Goal: Task Accomplishment & Management: Complete application form

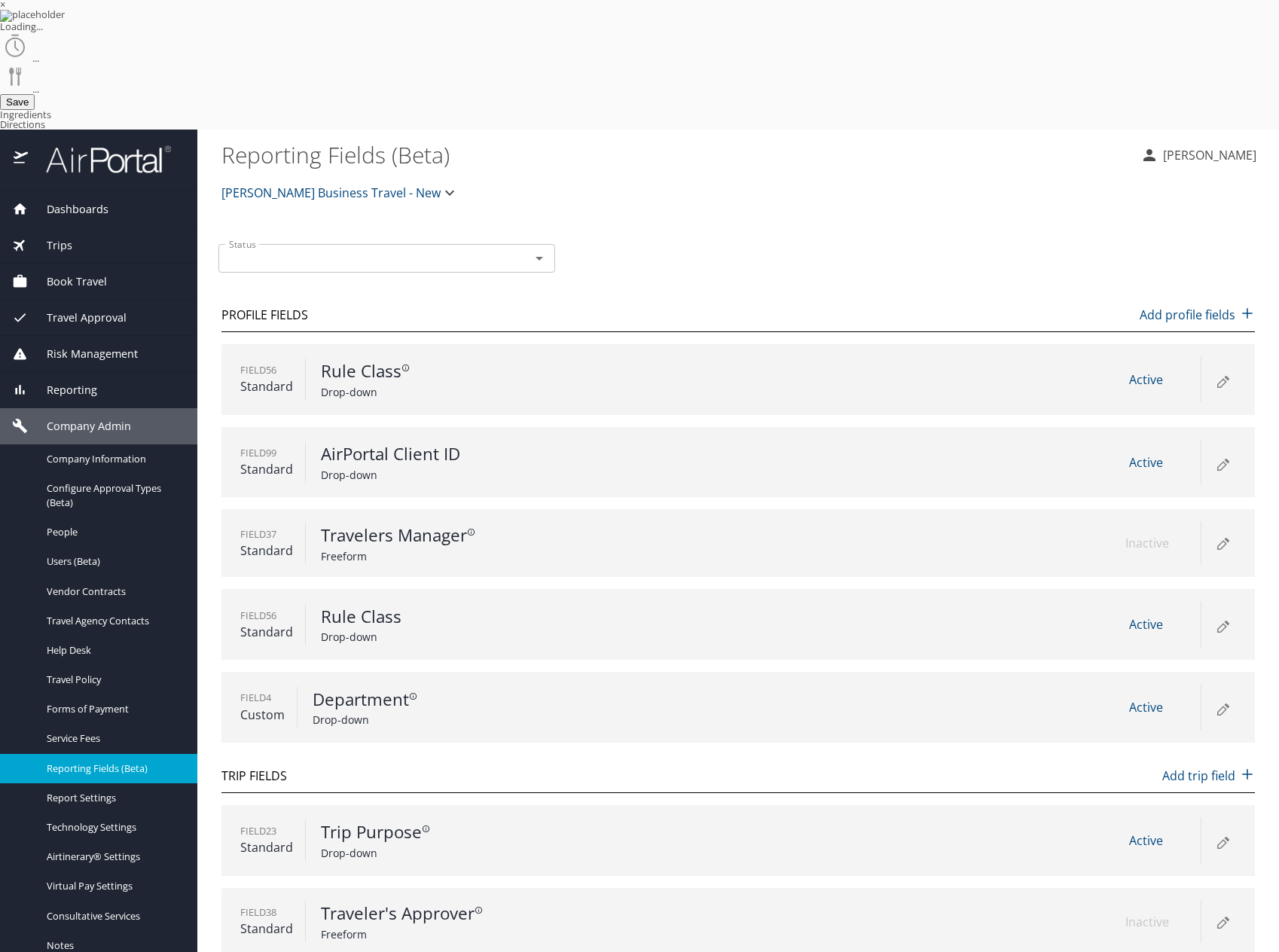
click at [1225, 461] on icon at bounding box center [1222, 465] width 8 height 8
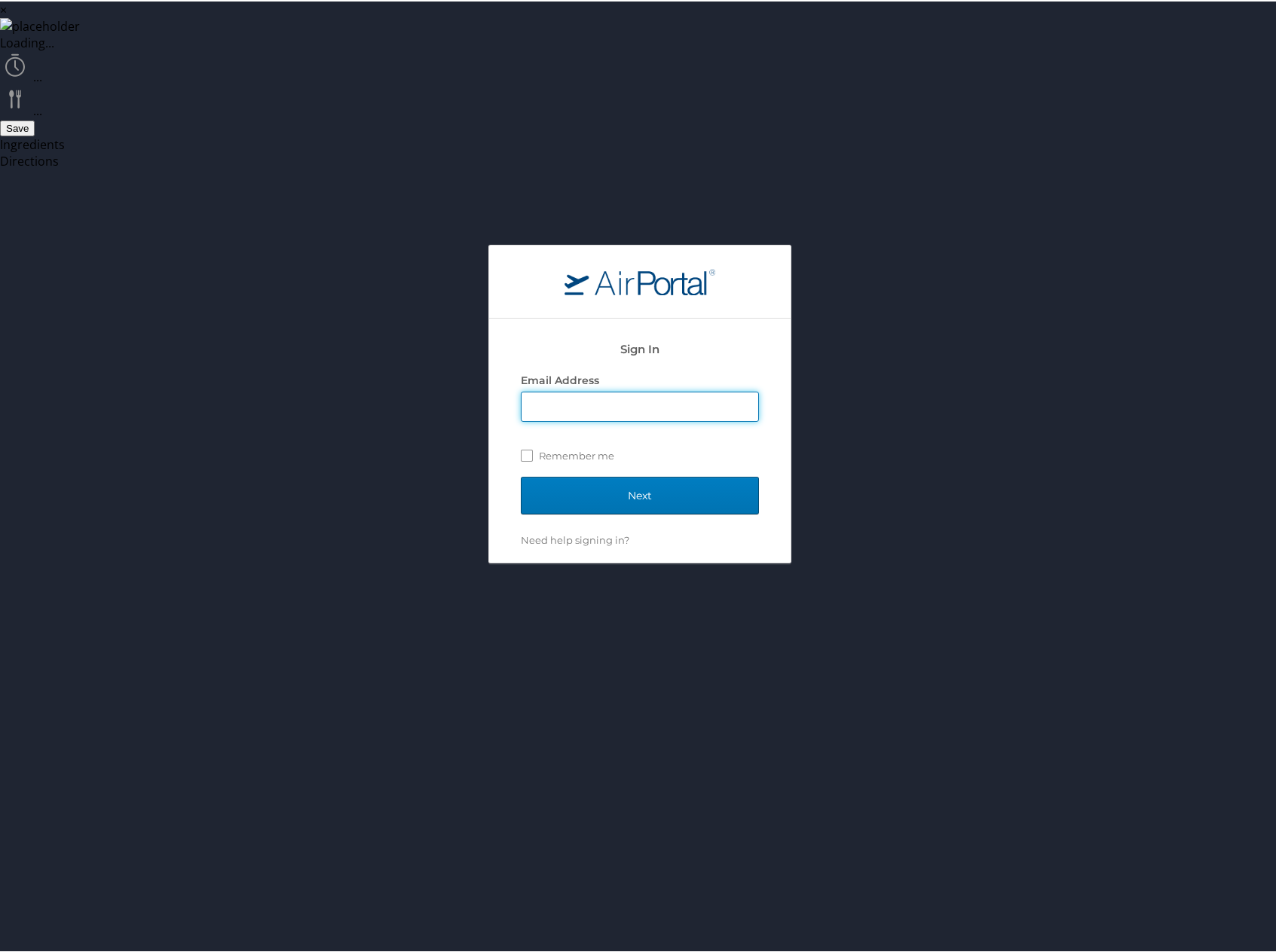
click at [668, 390] on input "Email Address" at bounding box center [639, 404] width 236 height 29
type input "[PERSON_NAME][EMAIL_ADDRESS][PERSON_NAME][DOMAIN_NAME]"
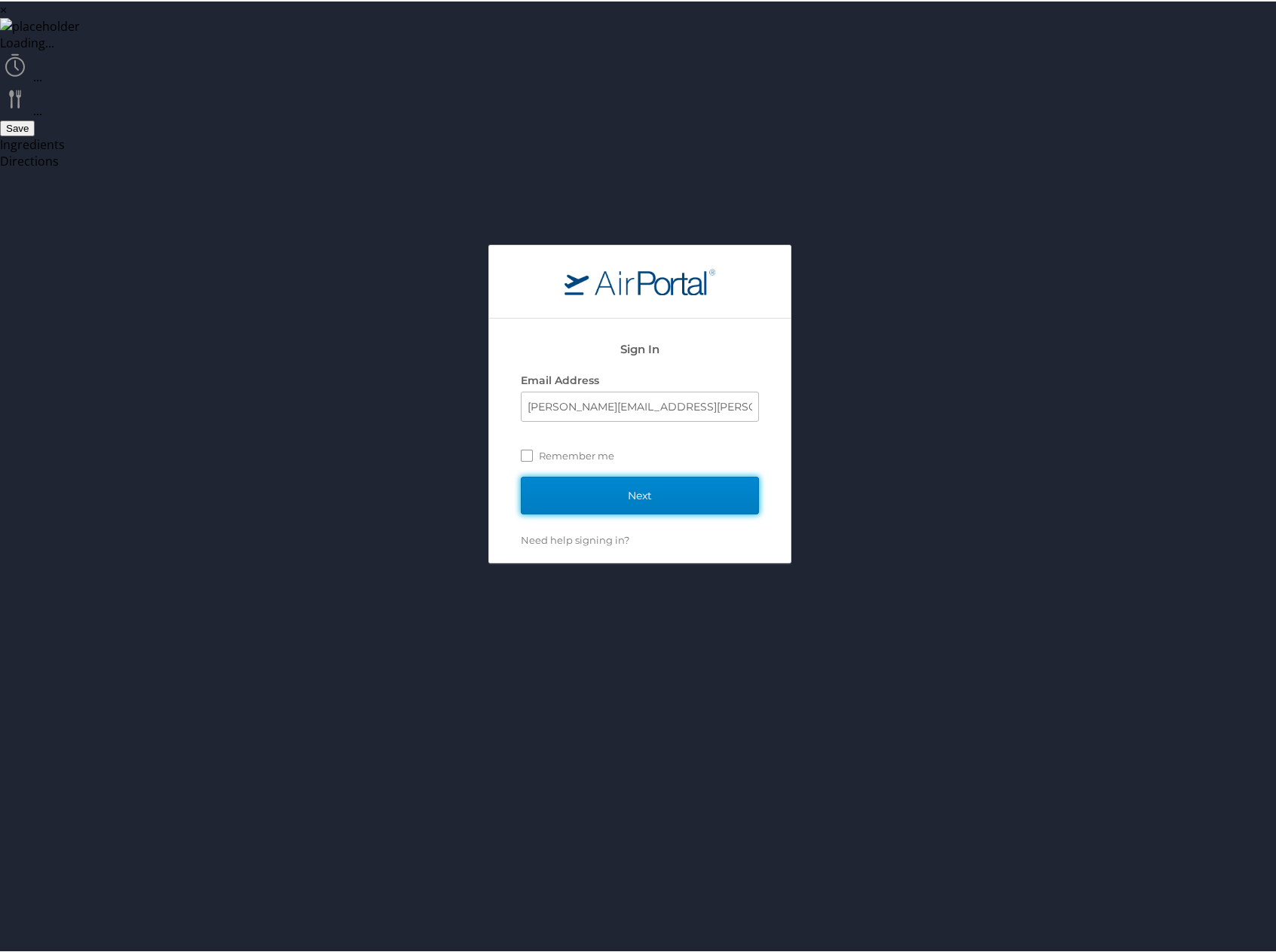
click at [624, 475] on input "Next" at bounding box center [639, 494] width 238 height 37
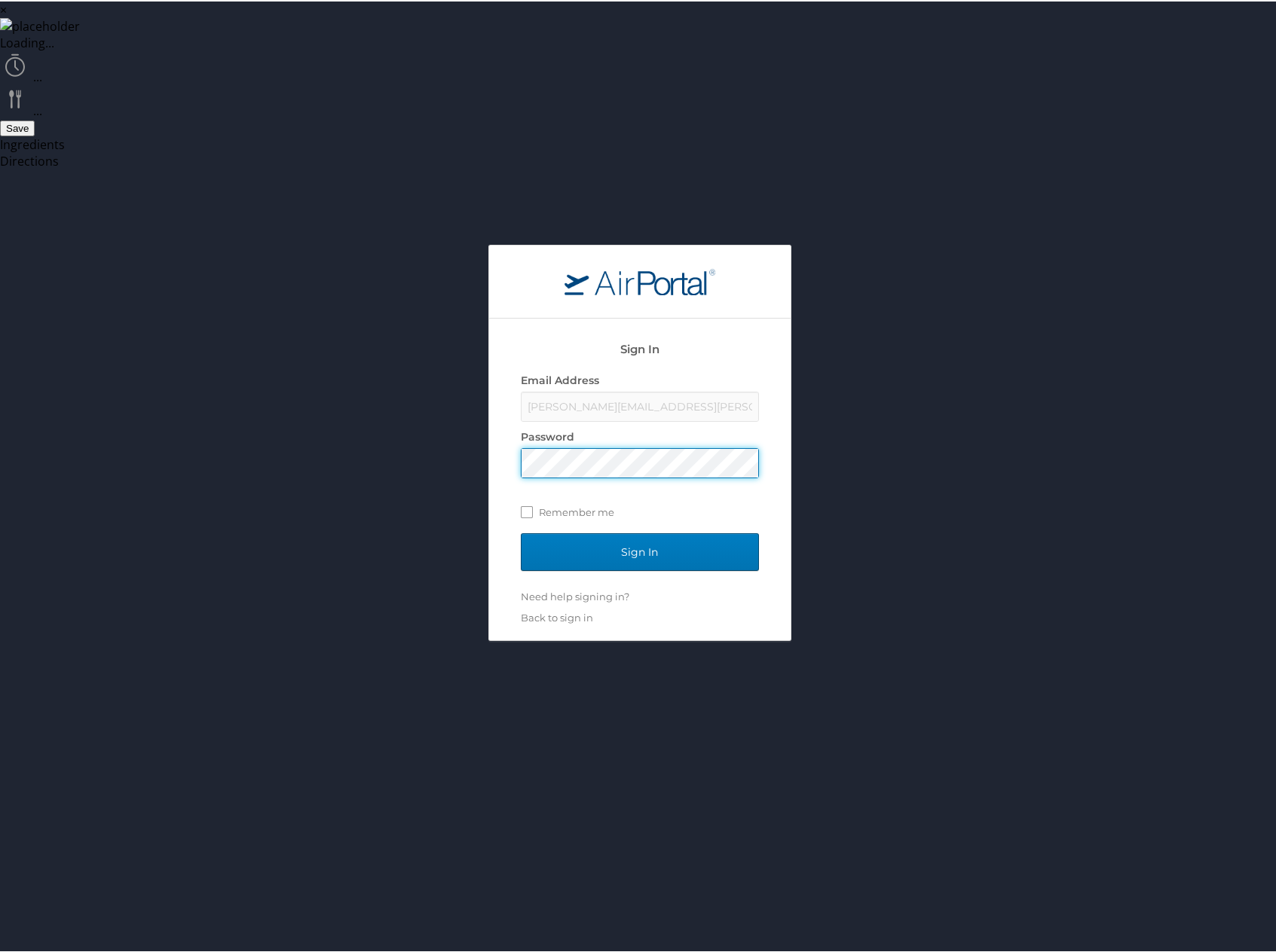
click at [520, 532] on input "Sign In" at bounding box center [639, 551] width 238 height 37
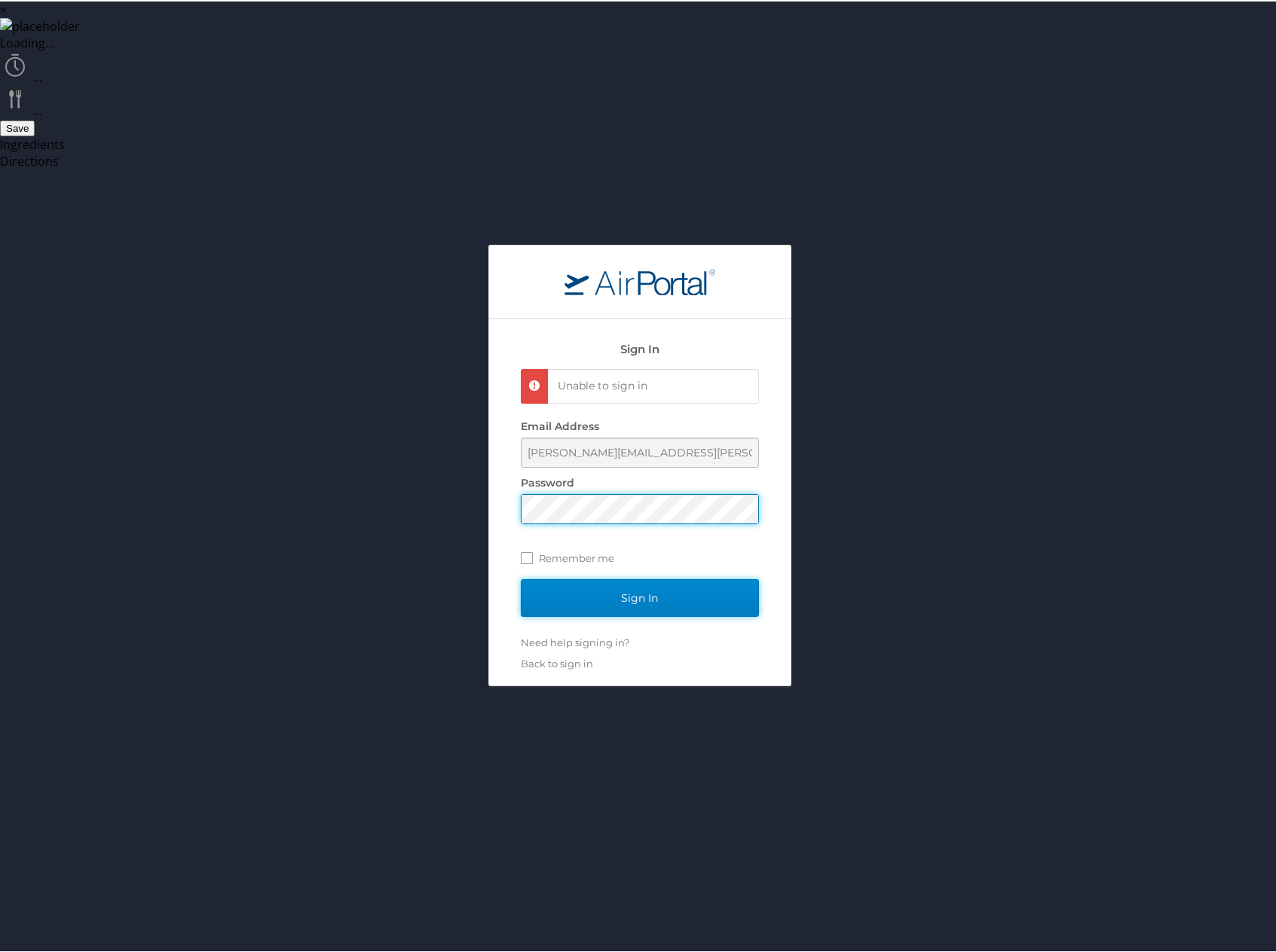
click at [664, 577] on input "Sign In" at bounding box center [639, 596] width 238 height 37
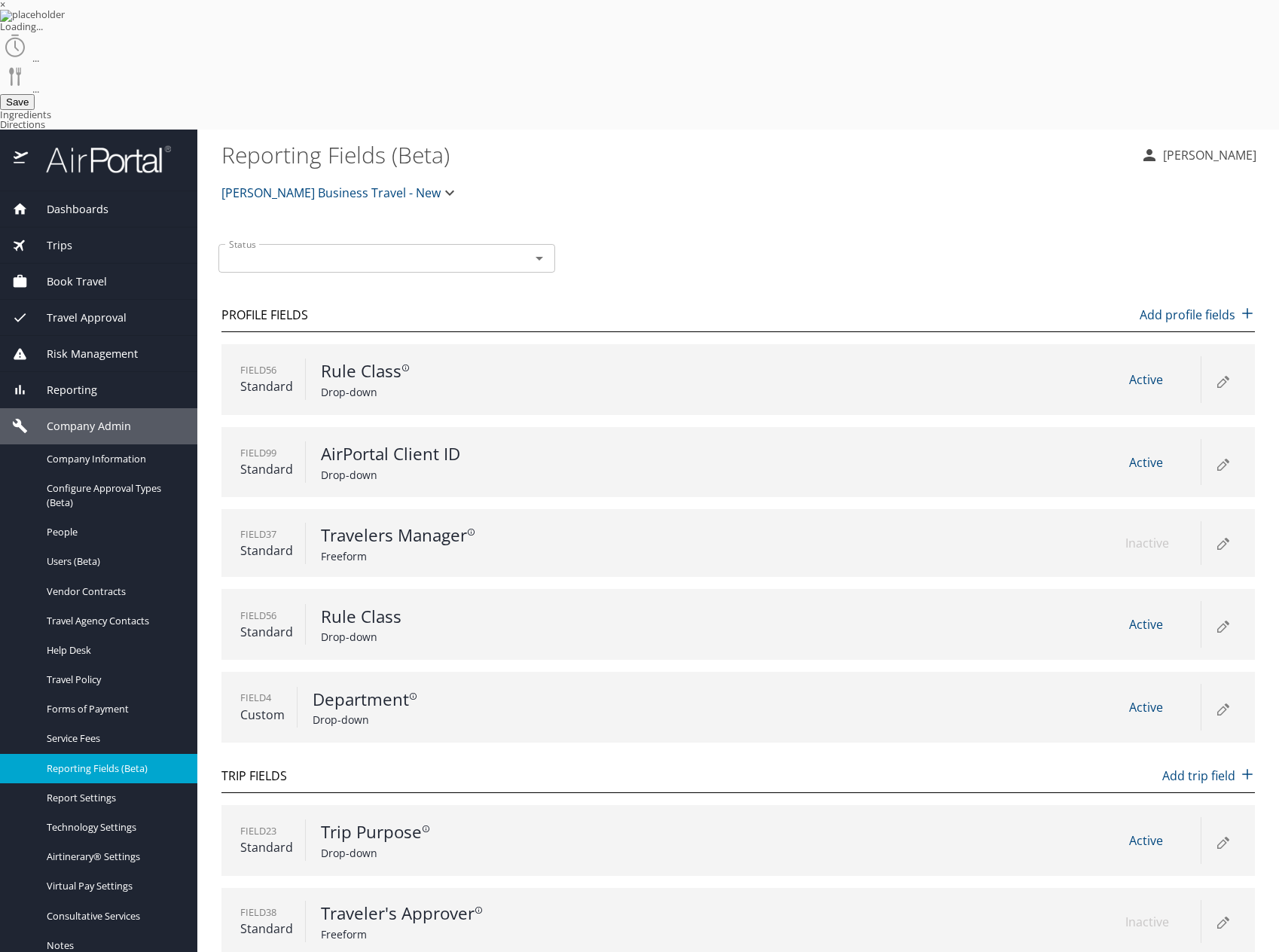
click at [1217, 454] on icon at bounding box center [1223, 463] width 18 height 18
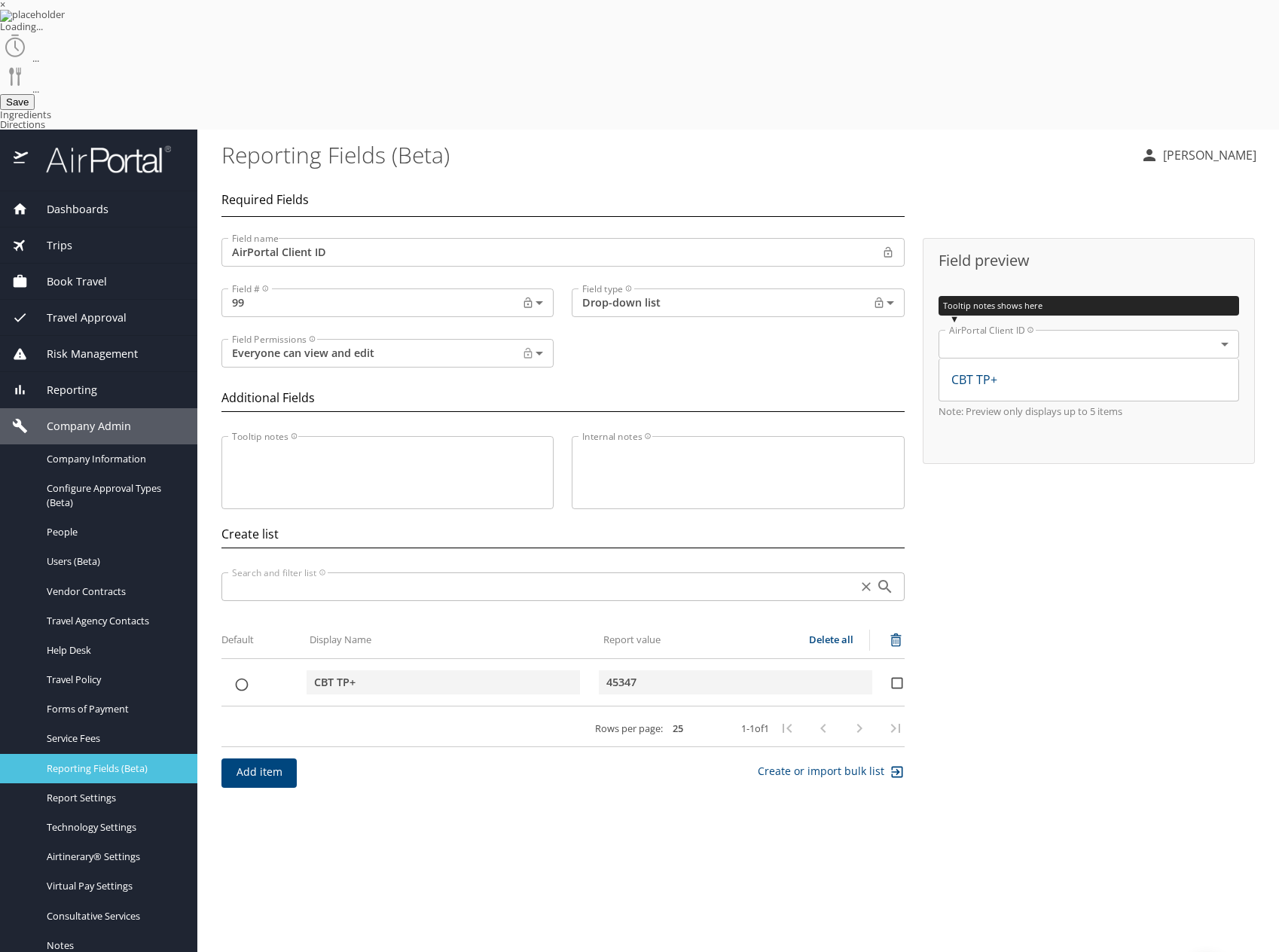
click at [98, 761] on span "Reporting Fields (Beta)" at bounding box center [112, 768] width 133 height 15
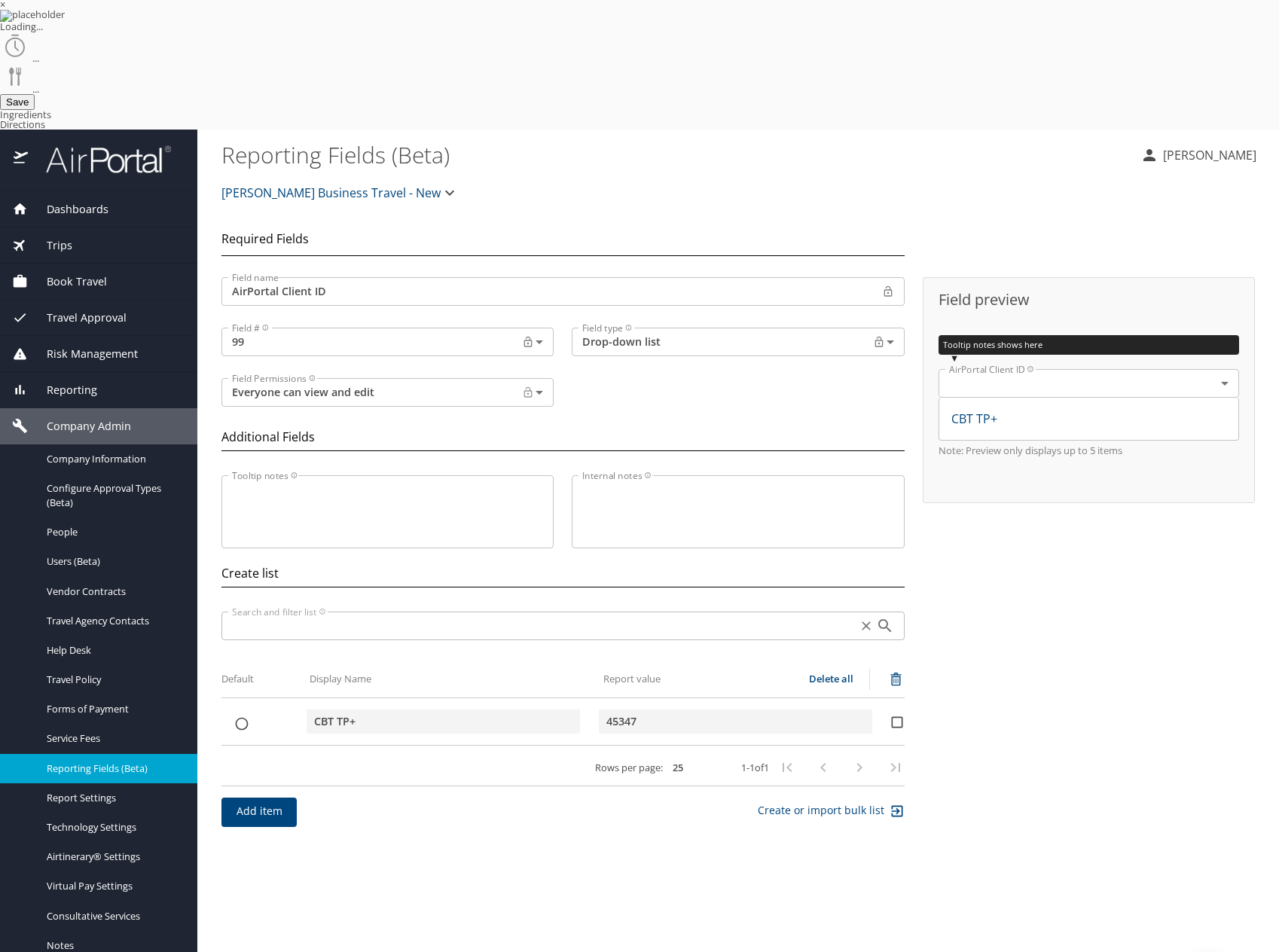
click at [104, 761] on span "Reporting Fields (Beta)" at bounding box center [112, 768] width 133 height 15
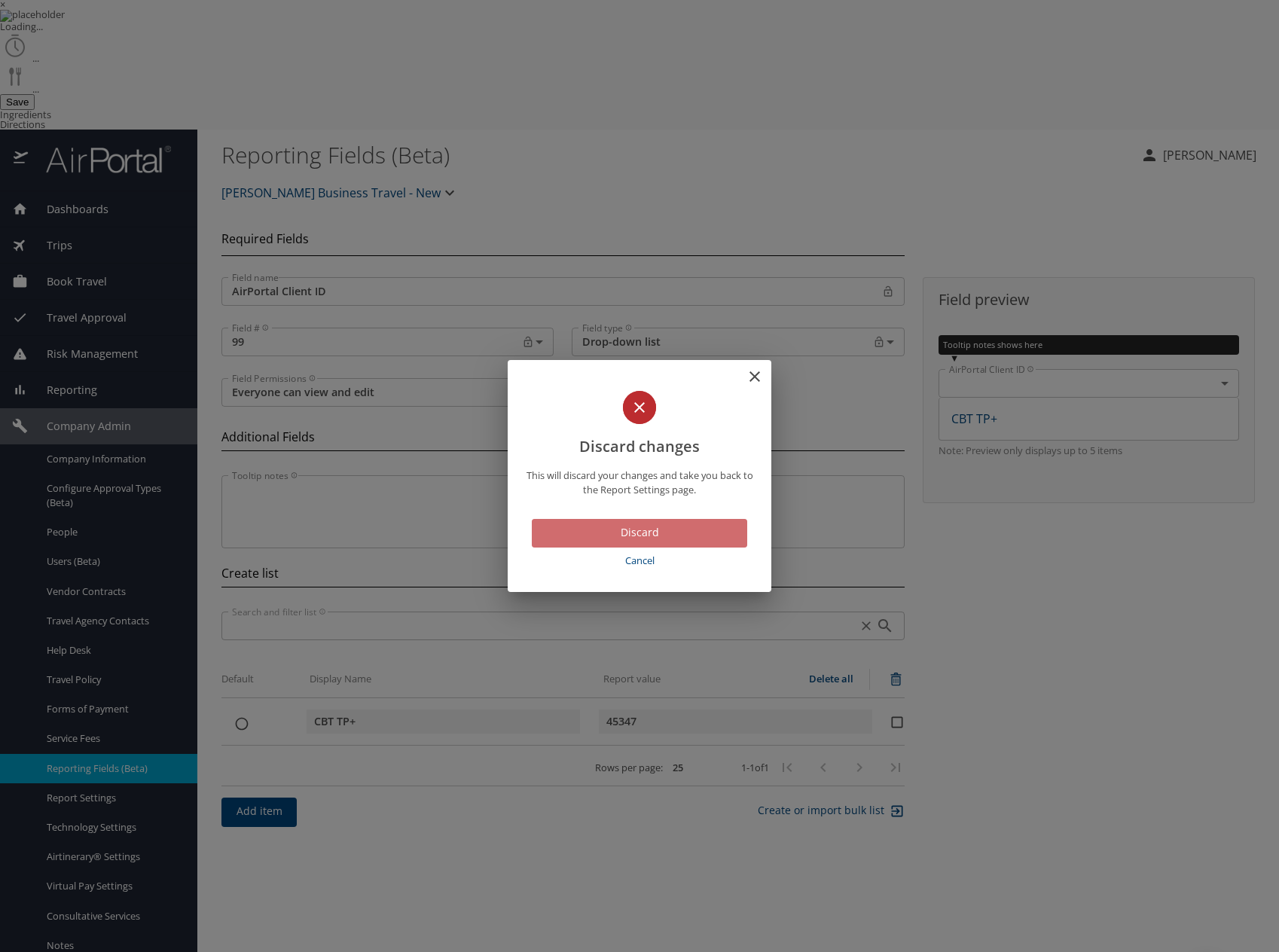
click at [658, 528] on span "Discard" at bounding box center [640, 532] width 192 height 19
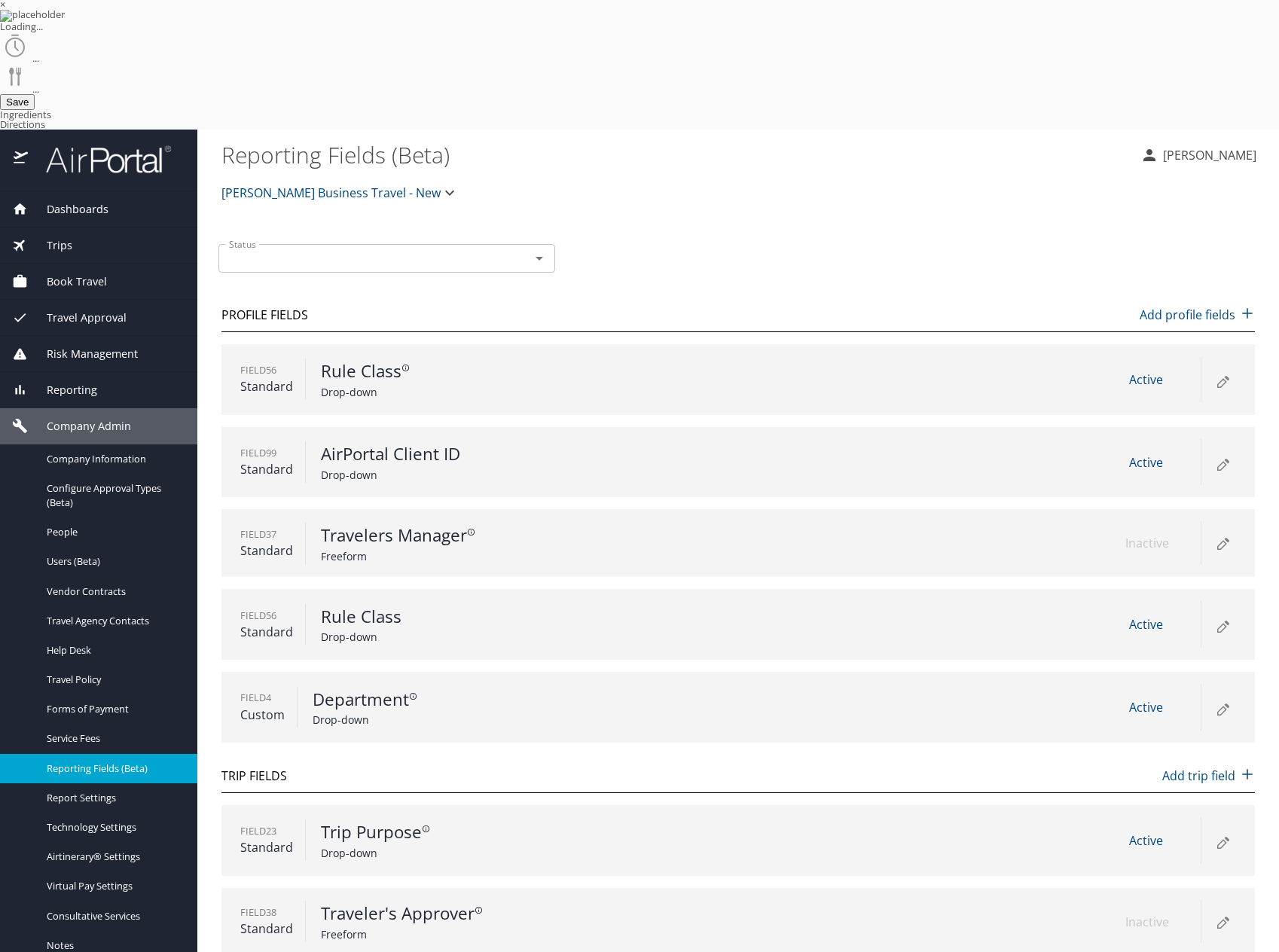
click at [1221, 767] on p "Add trip field" at bounding box center [1209, 776] width 92 height 18
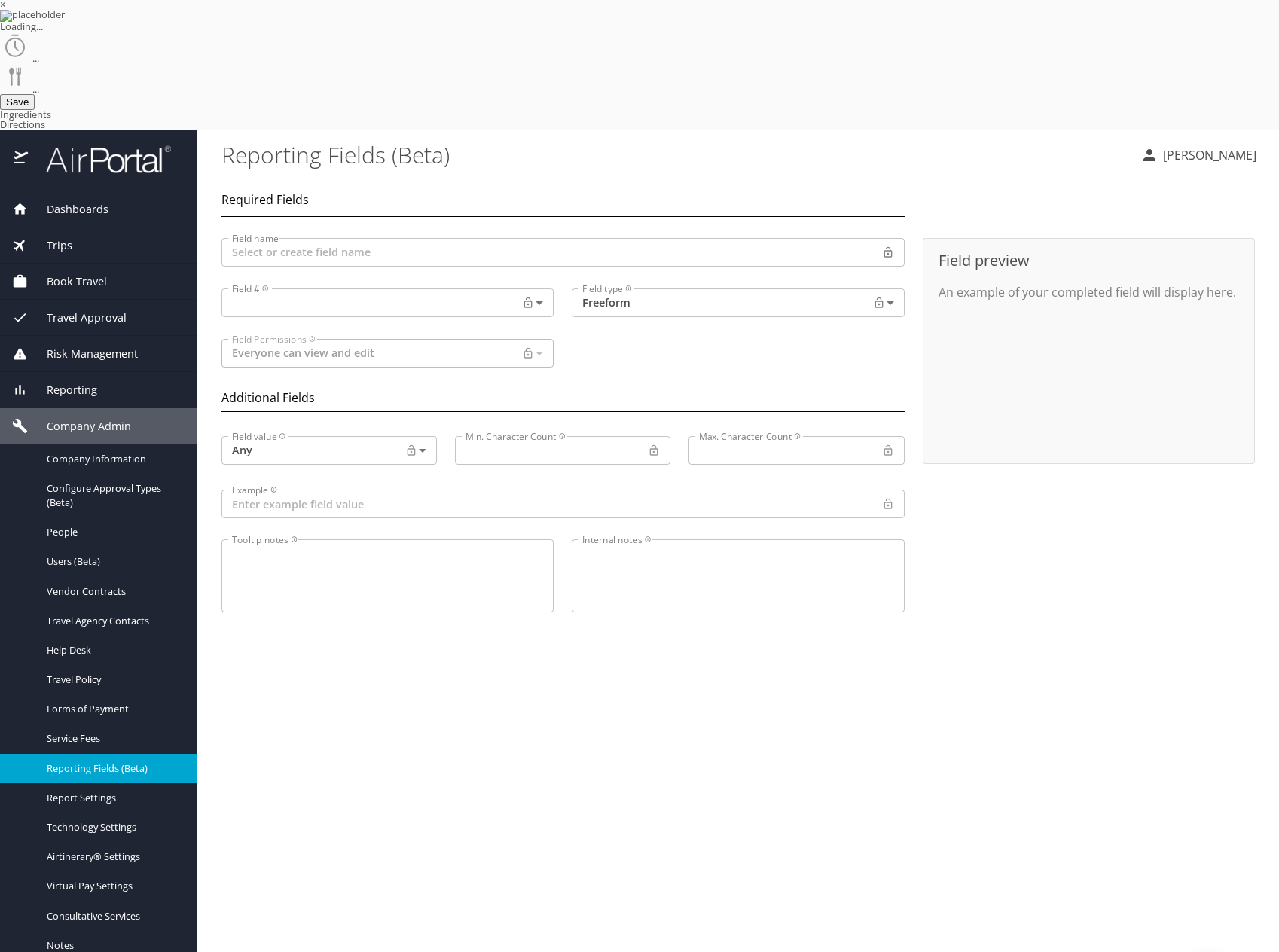
click at [375, 490] on input "Example" at bounding box center [549, 504] width 655 height 29
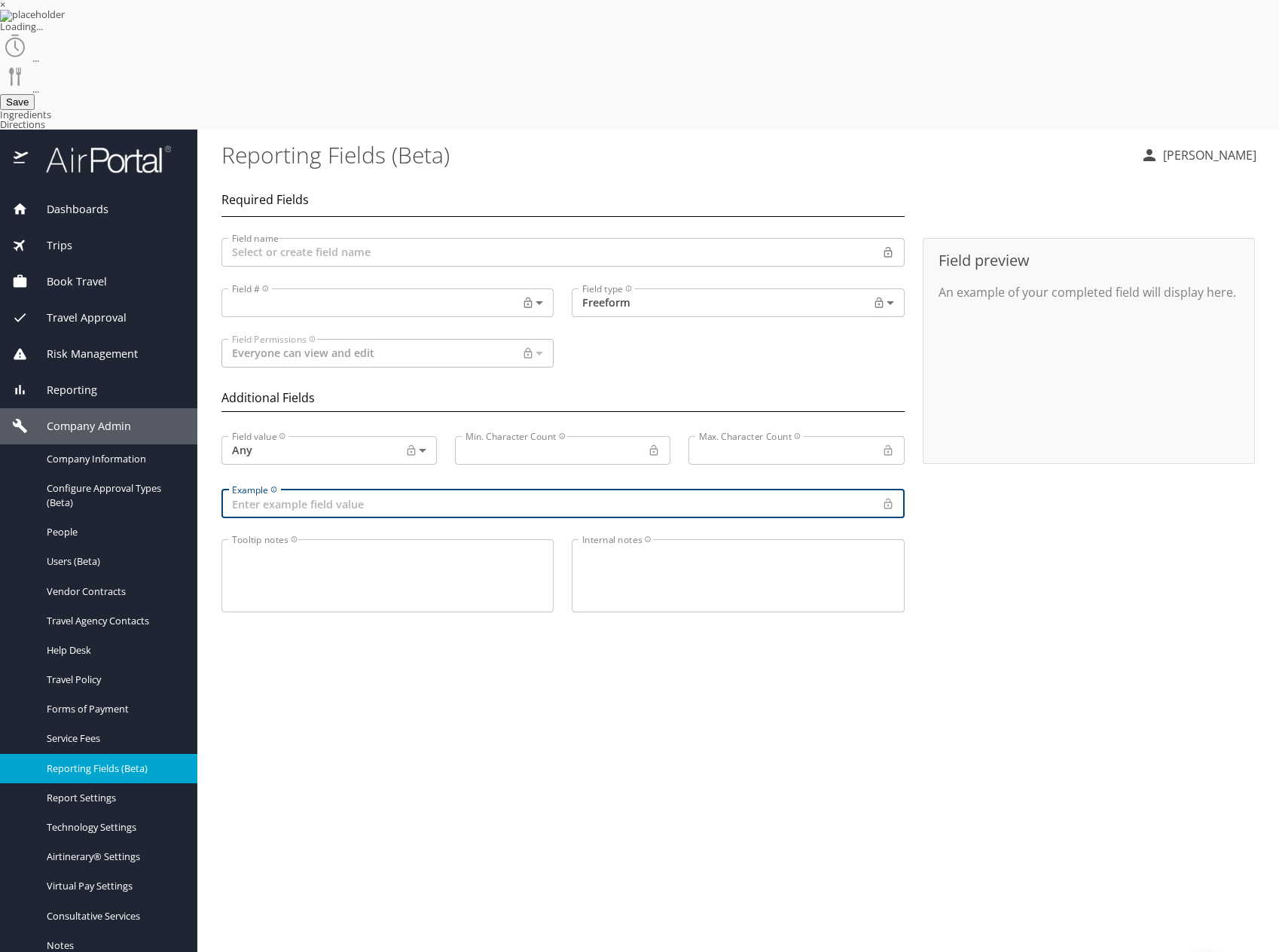
click at [633, 175] on body "× Loading... ... ... Save Ingredients Directions Dashboards AirPortal 360™ Mana…" at bounding box center [640, 476] width 1279 height 952
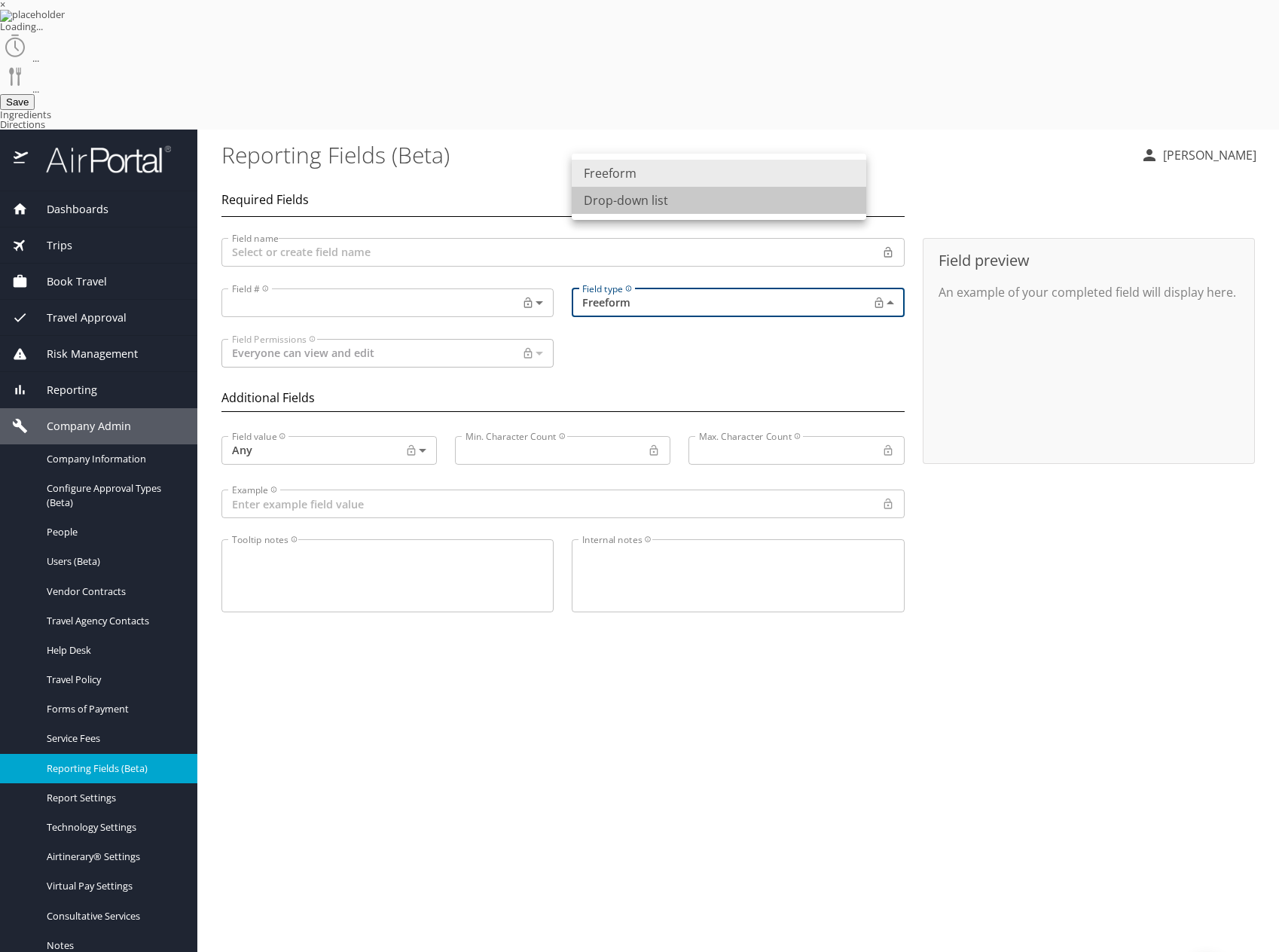
click at [630, 205] on li "Drop-down list" at bounding box center [718, 201] width 294 height 28
type input "Dropdown list"
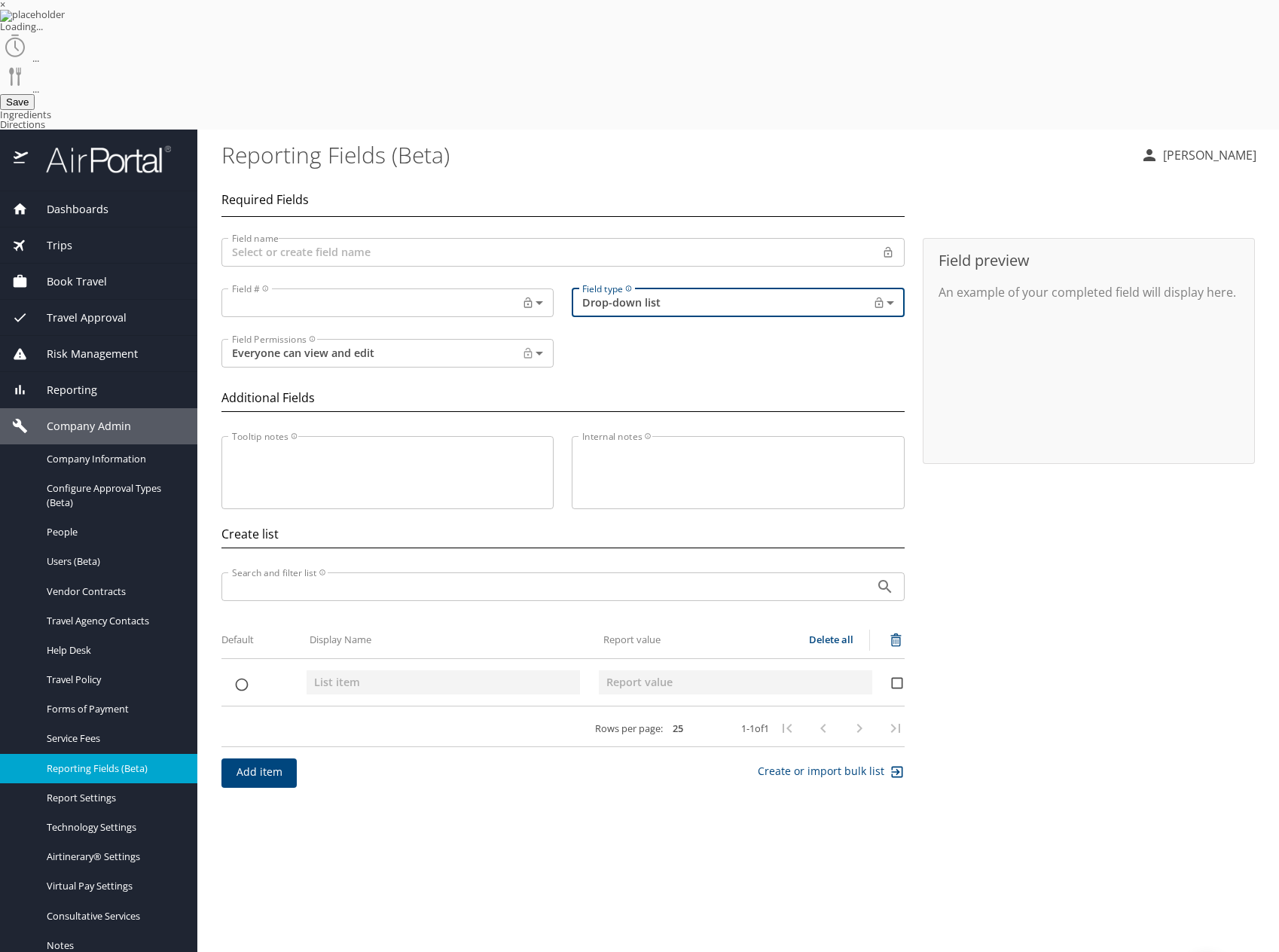
click at [253, 763] on span "Add item" at bounding box center [259, 772] width 51 height 19
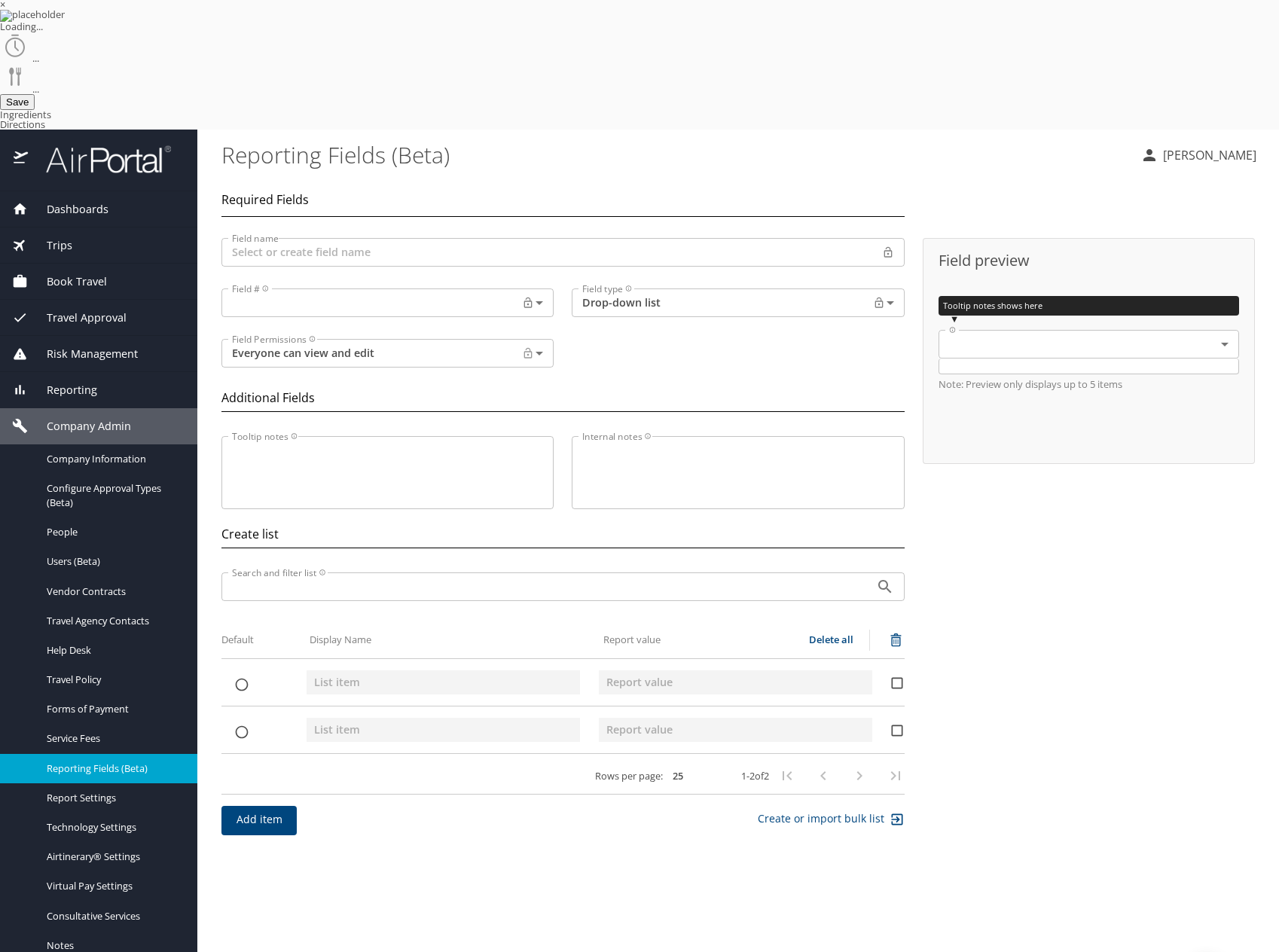
click at [268, 810] on span "Add item" at bounding box center [259, 819] width 51 height 19
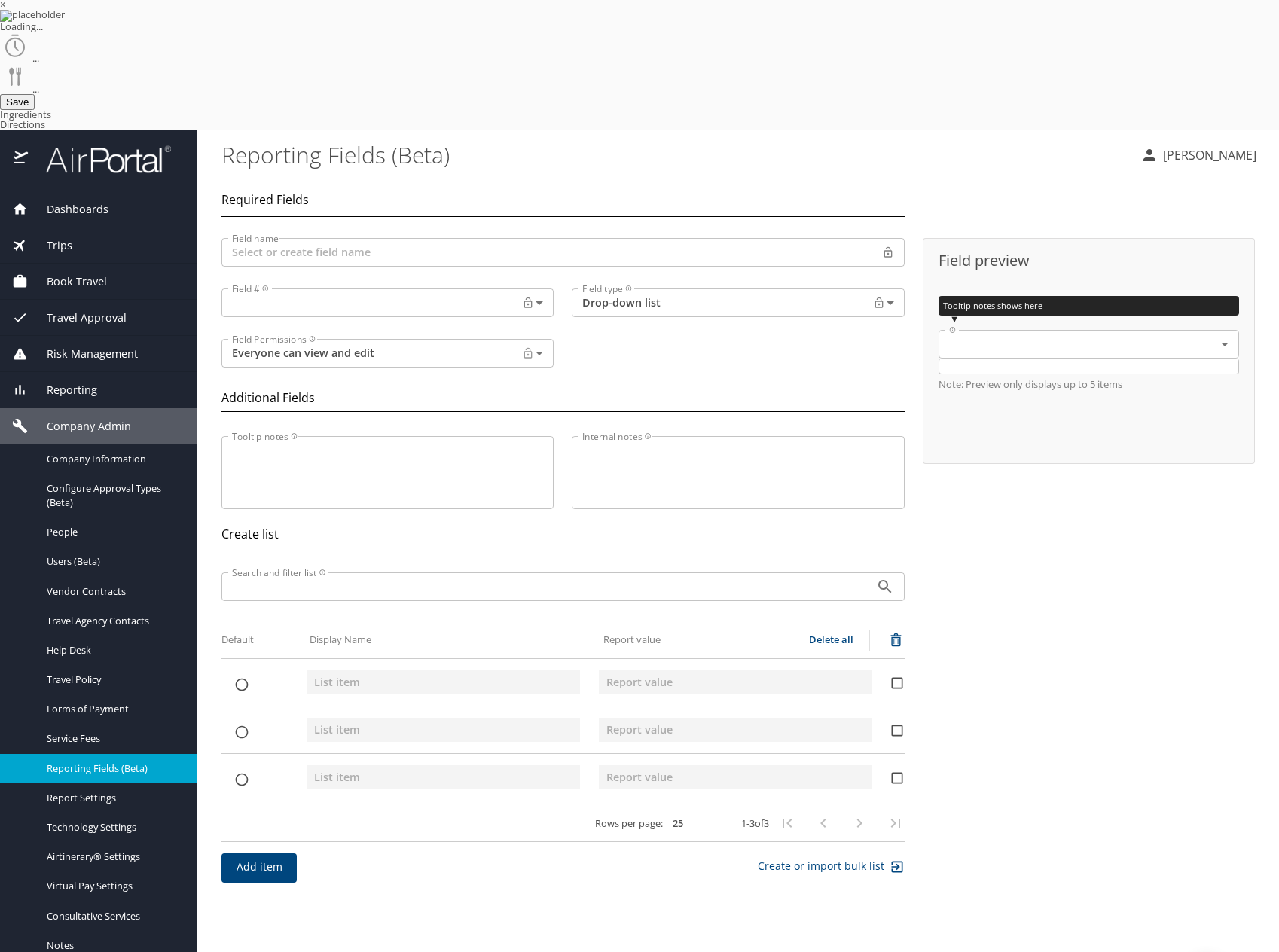
click at [259, 858] on span "Add item" at bounding box center [259, 866] width 51 height 19
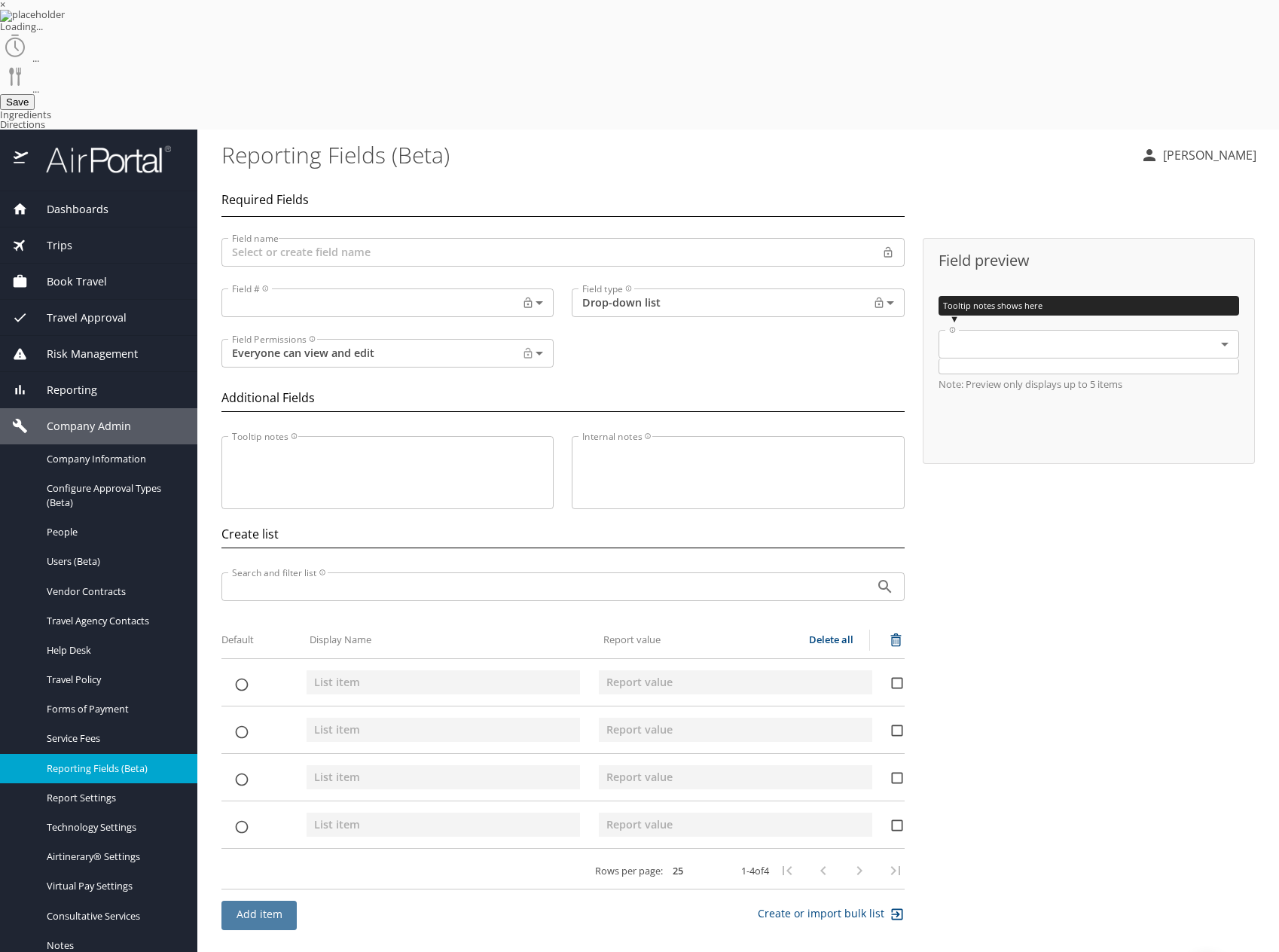
drag, startPoint x: 260, startPoint y: 781, endPoint x: 255, endPoint y: 798, distance: 17.7
click at [260, 906] on span "Add item" at bounding box center [259, 915] width 51 height 19
click at [267, 951] on span "Add item" at bounding box center [259, 962] width 51 height 19
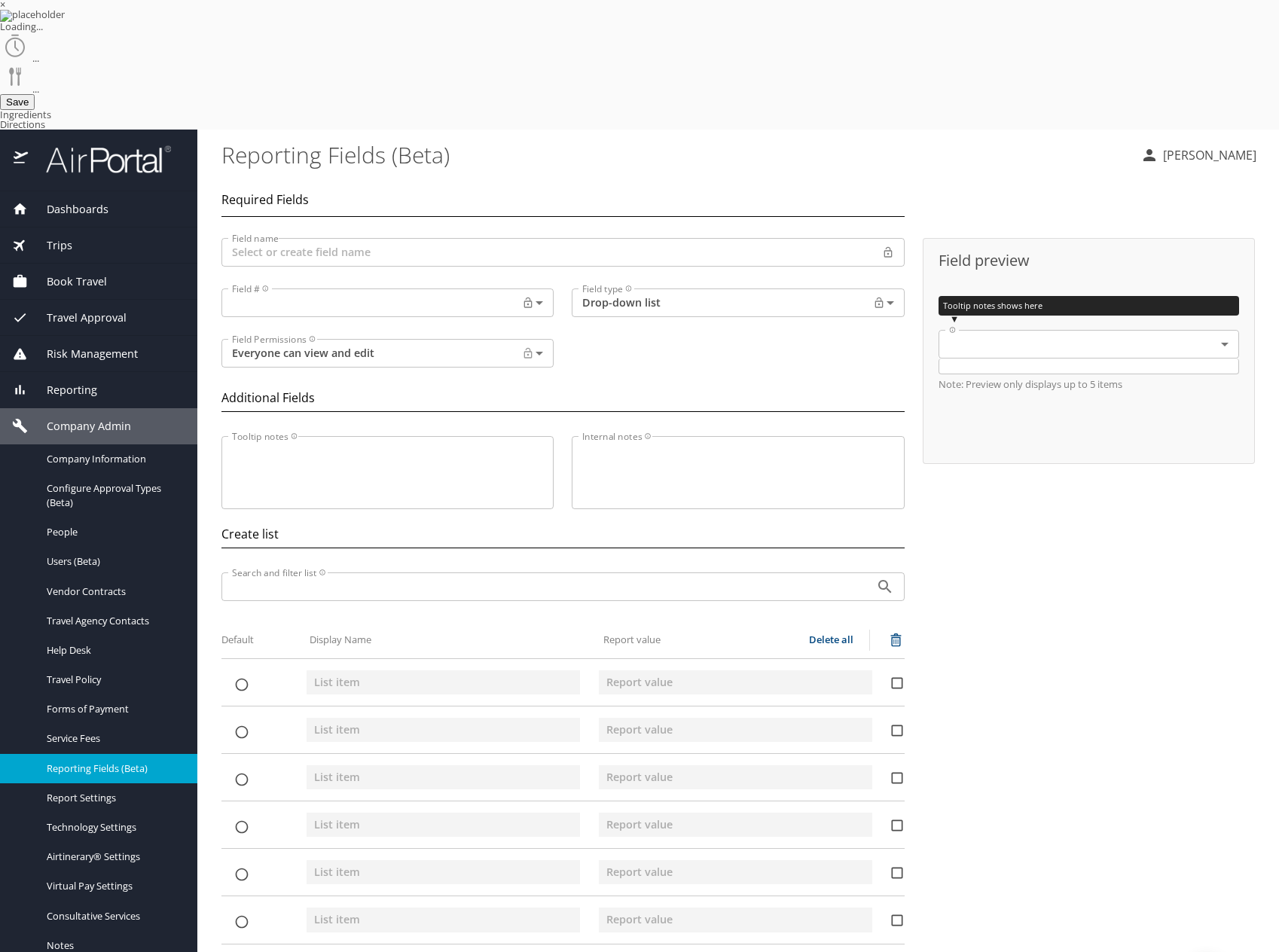
drag, startPoint x: 266, startPoint y: 877, endPoint x: 266, endPoint y: 896, distance: 19.0
